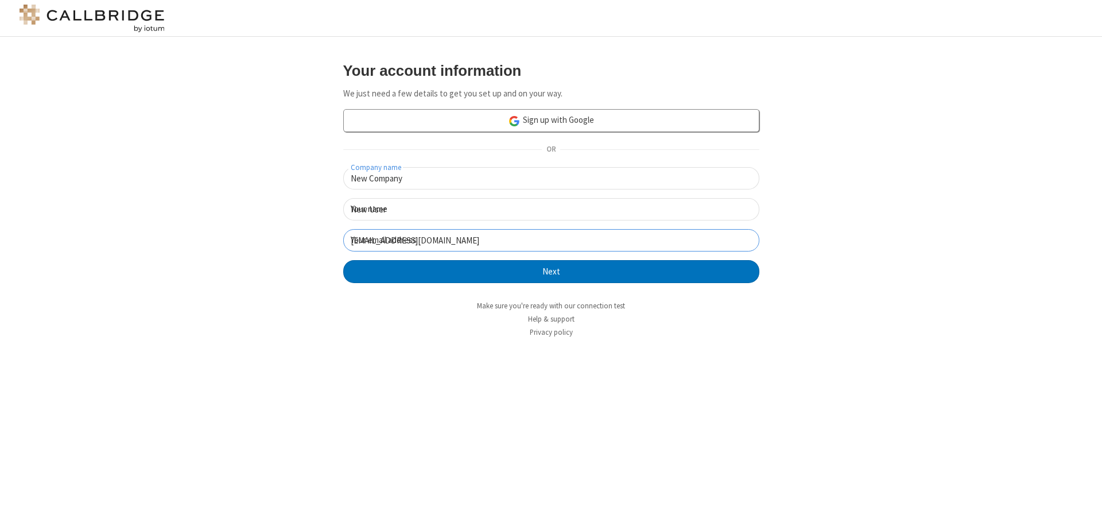
click button "Next" at bounding box center [551, 271] width 416 height 23
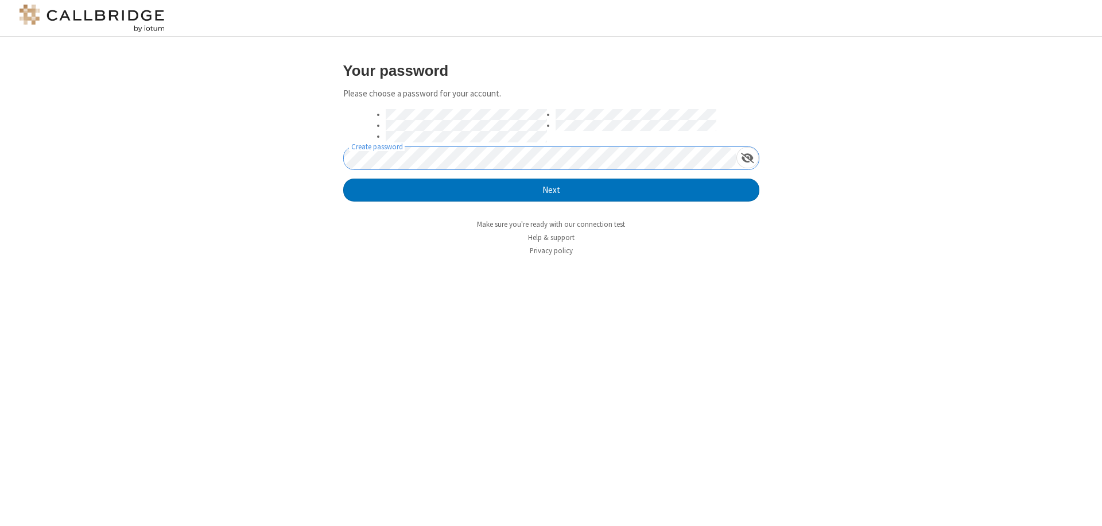
click button "Next" at bounding box center [551, 189] width 416 height 23
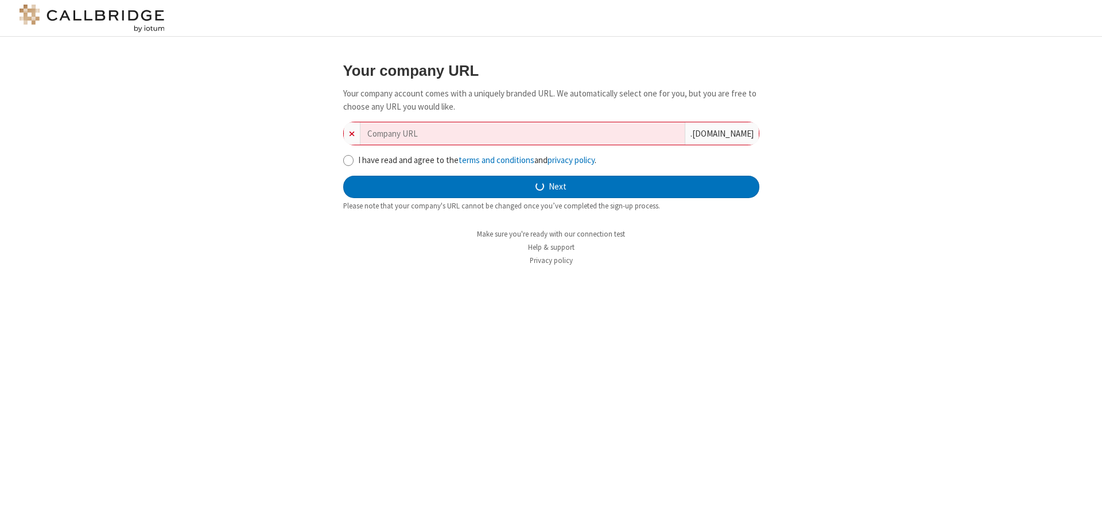
type input "new-company-projection-74958"
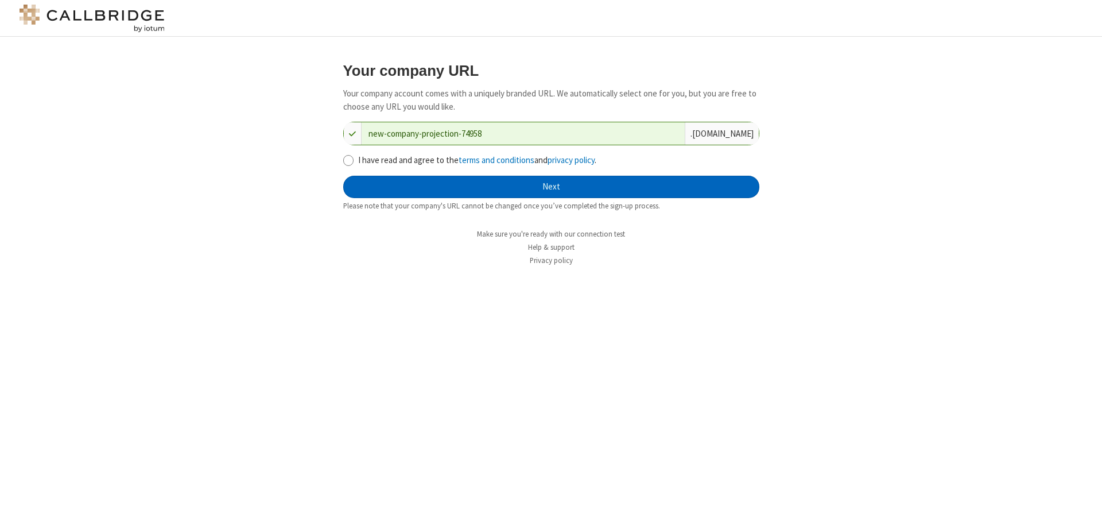
click at [551, 186] on button "Next" at bounding box center [551, 187] width 416 height 23
